Goal: Task Accomplishment & Management: Manage account settings

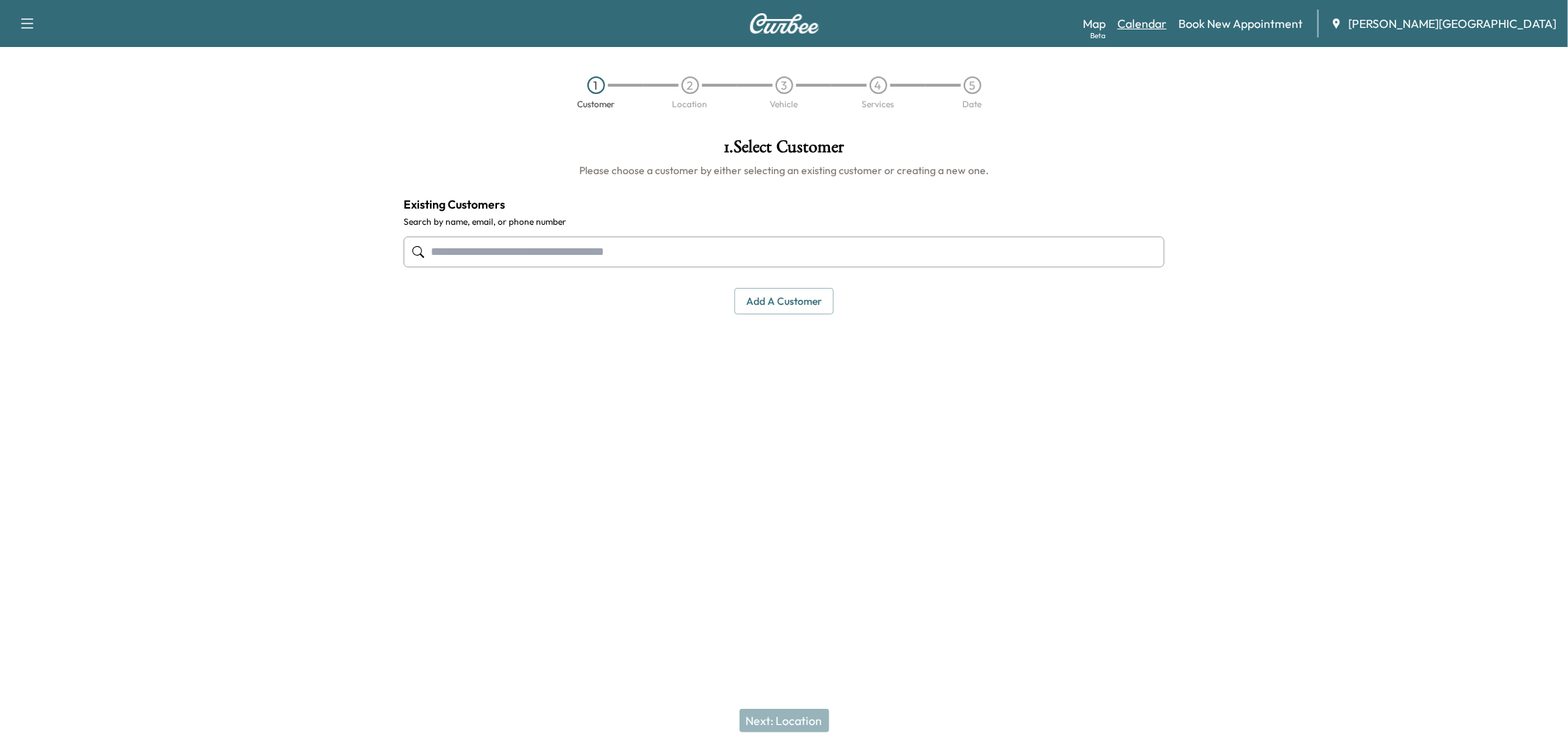
click at [1166, 30] on link "Calendar" at bounding box center [1142, 23] width 50 height 18
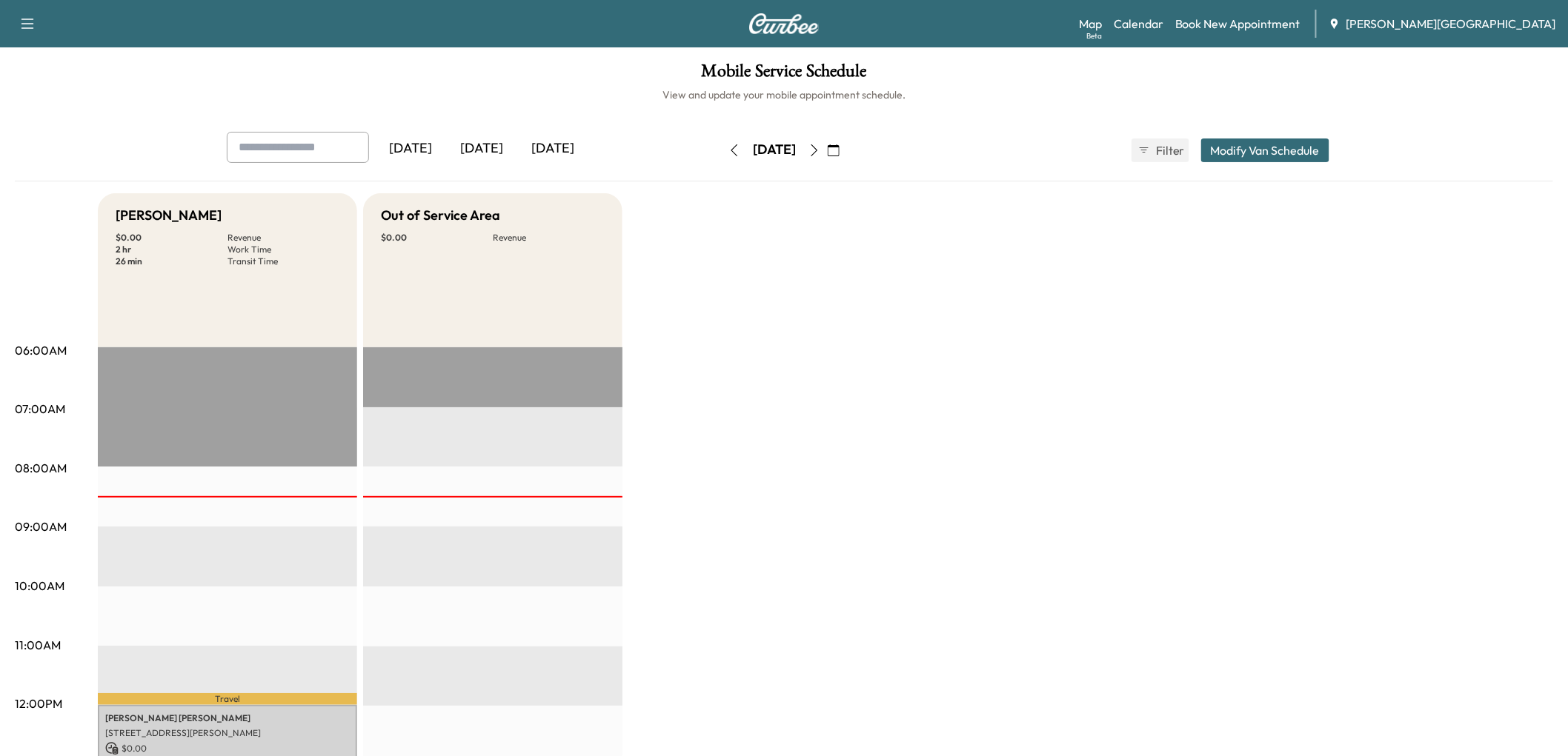
click at [517, 166] on div "[DATE]" at bounding box center [481, 149] width 71 height 34
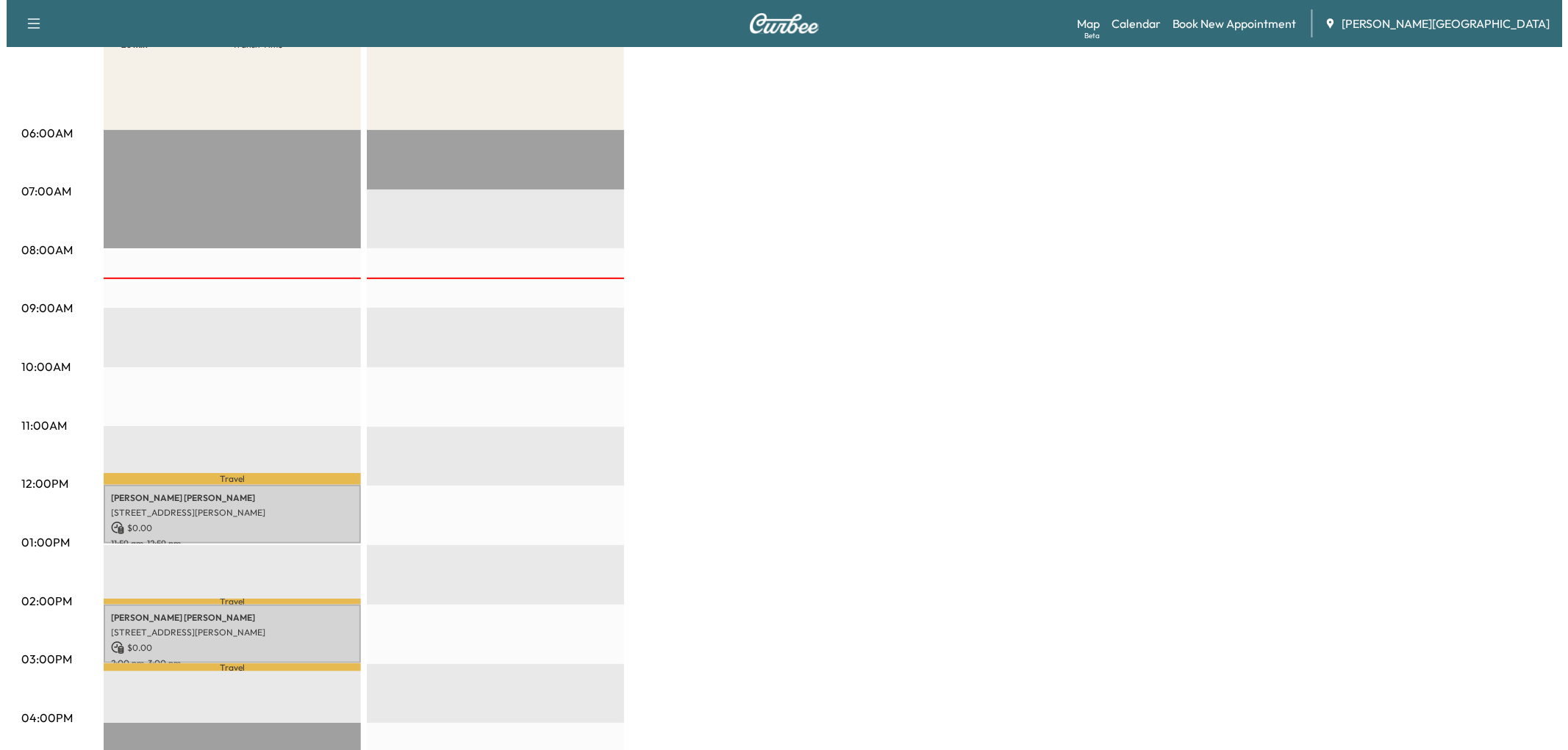
scroll to position [326, 0]
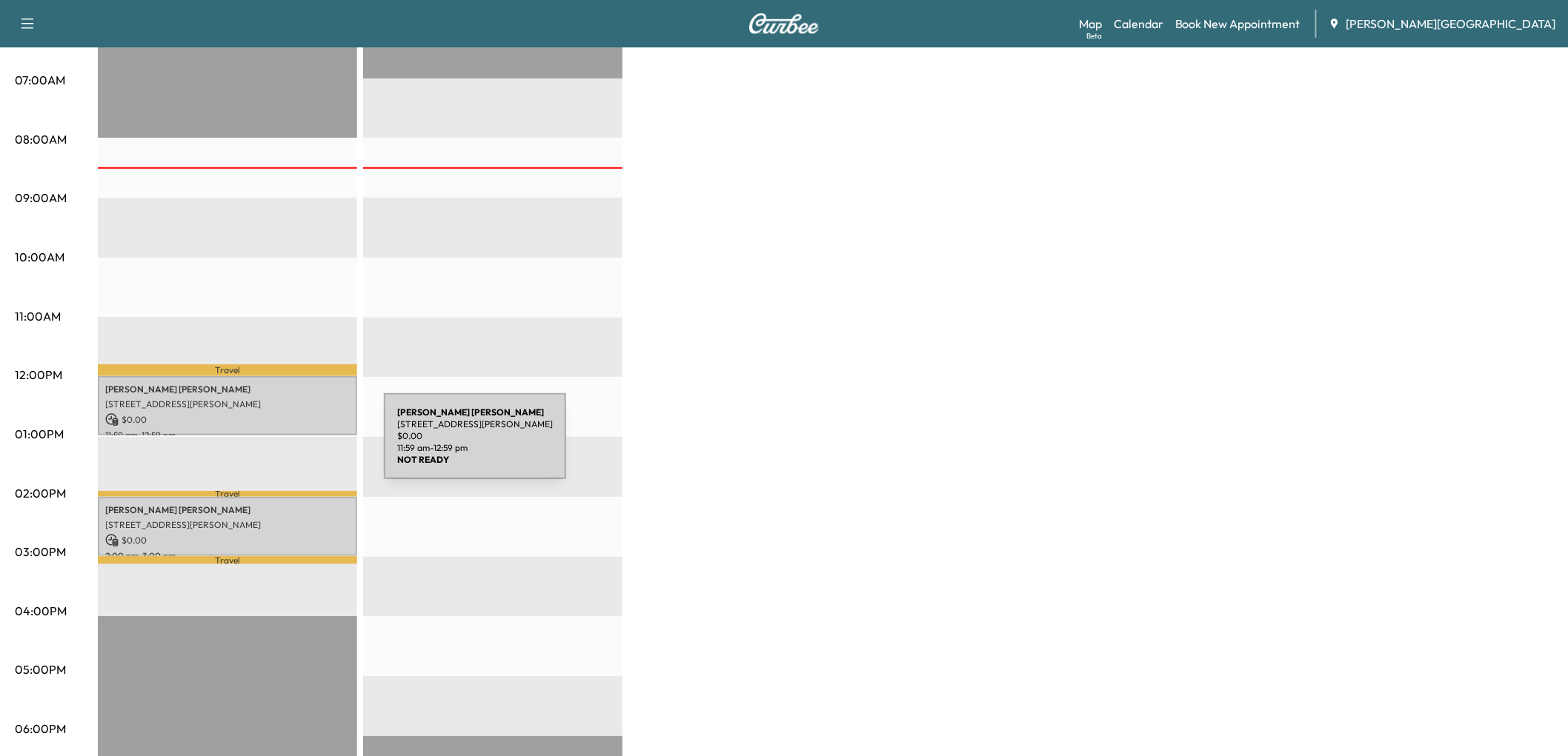
click at [272, 410] on p "[STREET_ADDRESS][PERSON_NAME]" at bounding box center [227, 404] width 245 height 12
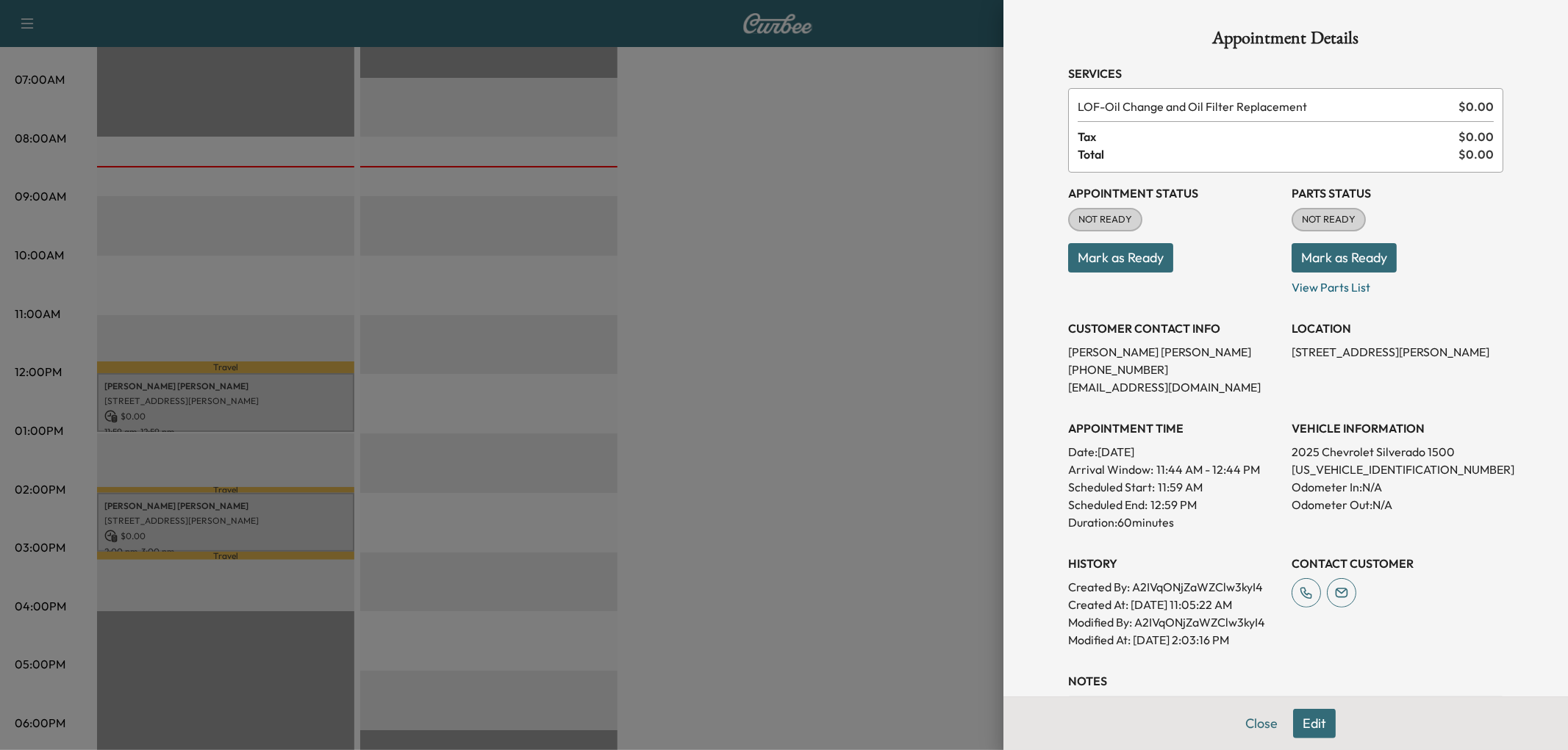
click at [1137, 273] on button "Mark as Ready" at bounding box center [1120, 258] width 105 height 29
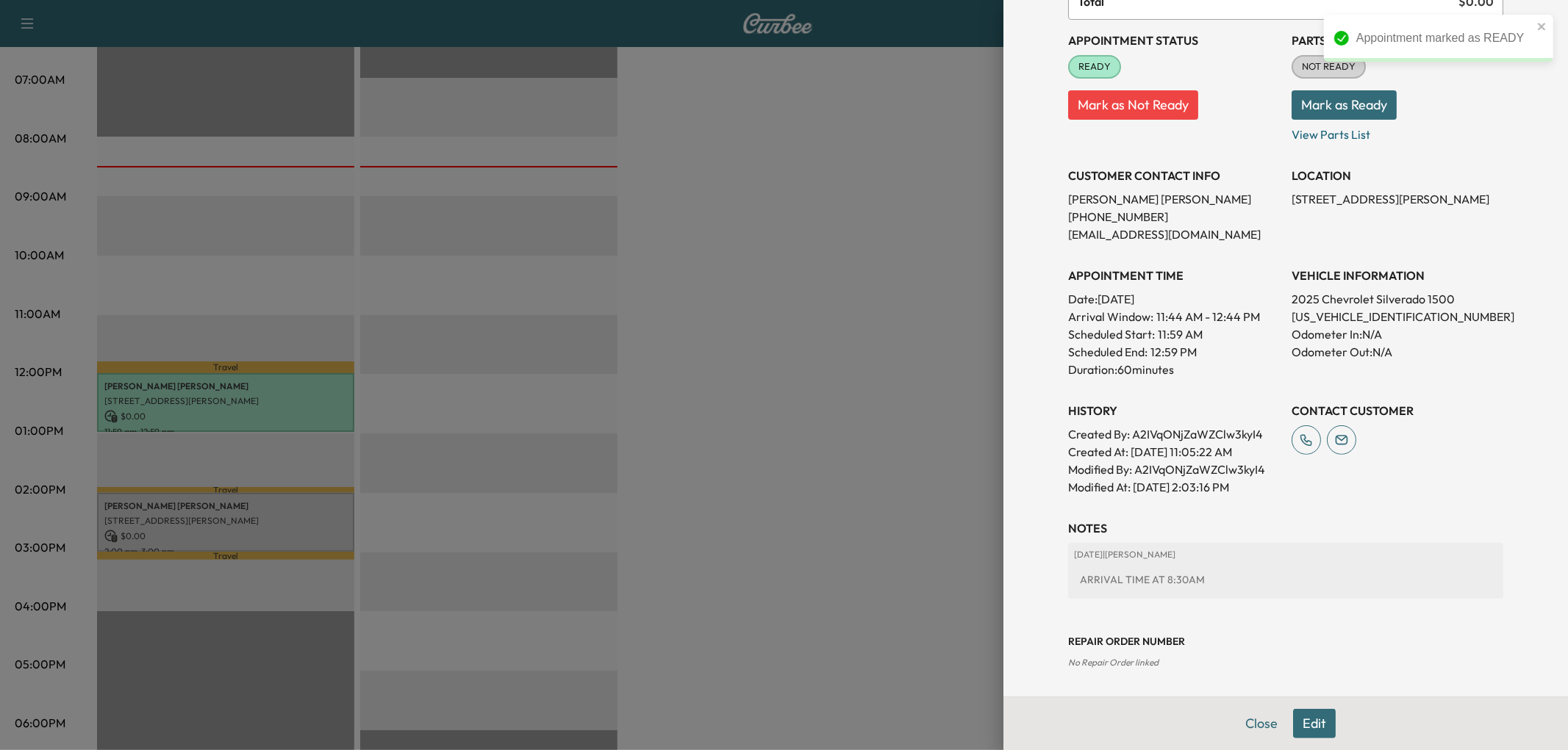
scroll to position [163, 0]
click at [1320, 323] on p "[US_VEHICLE_IDENTIFICATION_NUMBER]" at bounding box center [1397, 314] width 212 height 18
copy p "[US_VEHICLE_IDENTIFICATION_NUMBER]"
